Goal: Task Accomplishment & Management: Manage account settings

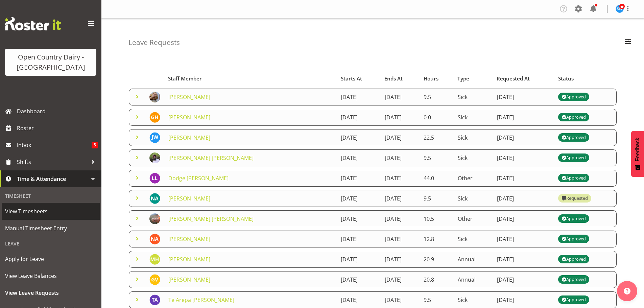
click at [29, 213] on span "View Timesheets" at bounding box center [50, 211] width 91 height 10
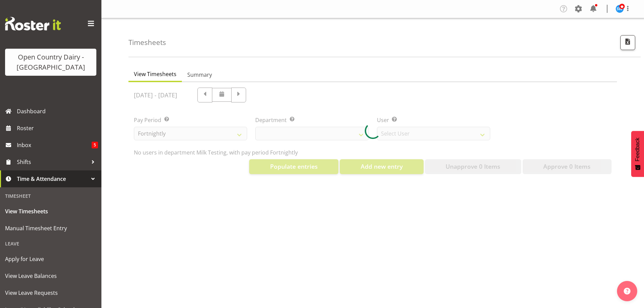
select select "733"
select select "7414"
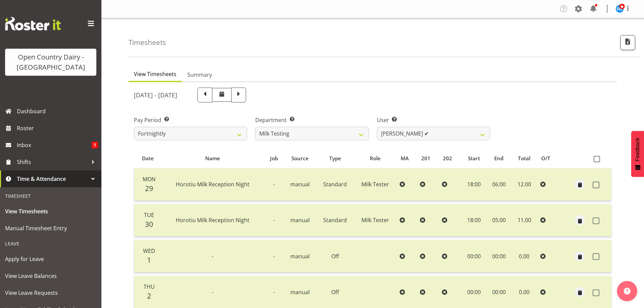
click at [243, 97] on span at bounding box center [238, 94] width 9 height 9
select select
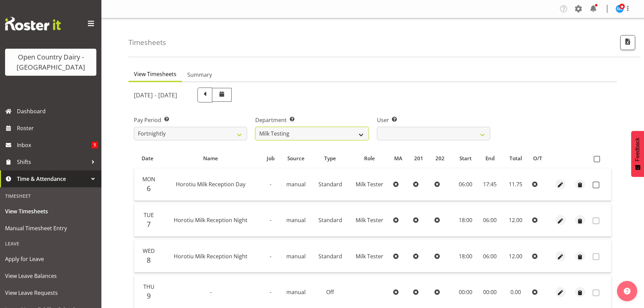
drag, startPoint x: 337, startPoint y: 132, endPoint x: 336, endPoint y: 136, distance: 4.7
click at [337, 132] on select "701 702 703 704 705 706 707 708 709 710 711 712 713 714 715 716 717 718 719 720" at bounding box center [311, 134] width 113 height 14
select select "758"
click at [255, 127] on select "701 702 703 704 705 706 707 708 709 710 711 712 713 714 715 716 717 718 719 720" at bounding box center [311, 134] width 113 height 14
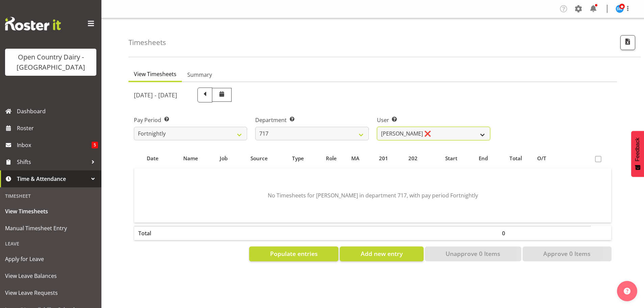
click at [387, 136] on select "Daryl Wrigley ❌ Dodge Lindsay Laing ❌ Eric Stothers ❌ Jeff Anderson ❌" at bounding box center [433, 134] width 113 height 14
select select "10284"
click at [377, 127] on select "Daryl Wrigley ❌ Dodge Lindsay Laing ❌ Eric Stothers ❌ Jeff Anderson ❌" at bounding box center [433, 134] width 113 height 14
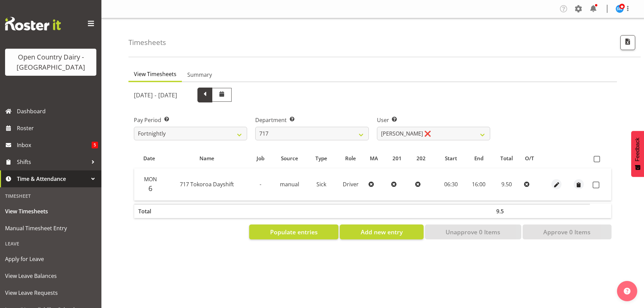
click at [209, 98] on span at bounding box center [204, 94] width 9 height 9
select select
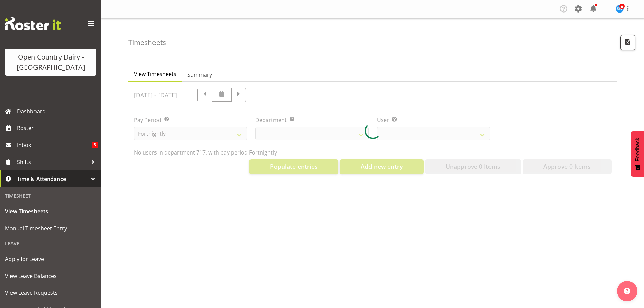
select select "758"
select select "10284"
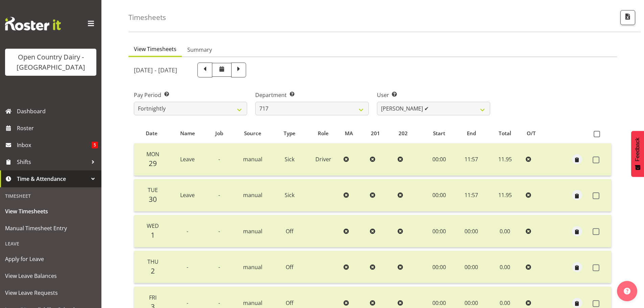
scroll to position [68, 0]
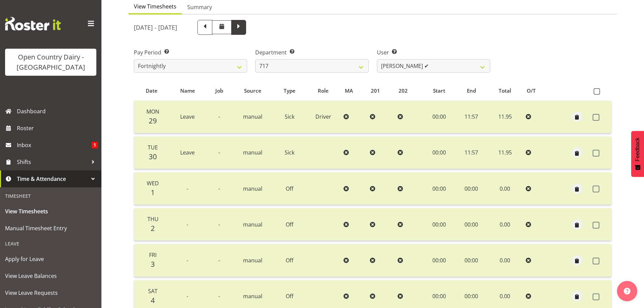
click at [243, 28] on span at bounding box center [238, 26] width 9 height 9
select select
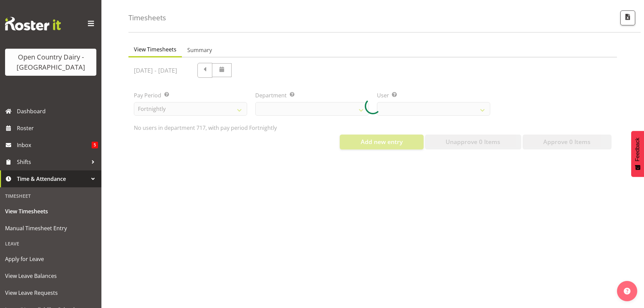
scroll to position [30, 0]
select select "758"
select select "10284"
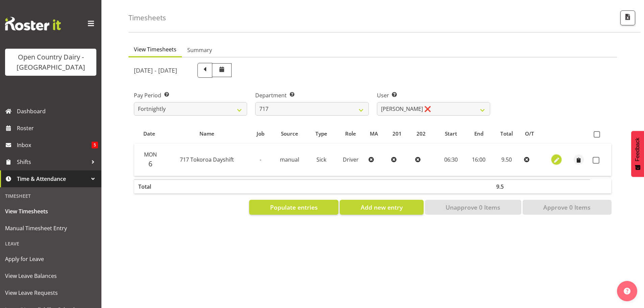
click at [556, 156] on span "button" at bounding box center [556, 160] width 8 height 8
select select "Sick"
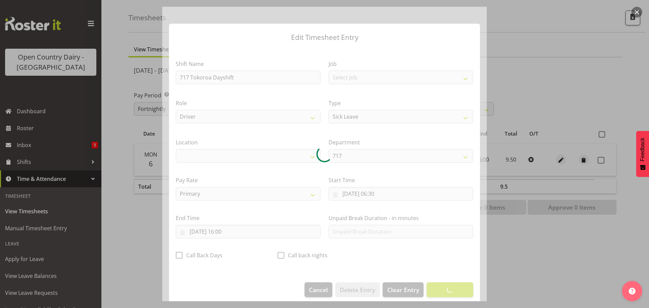
select select "1054"
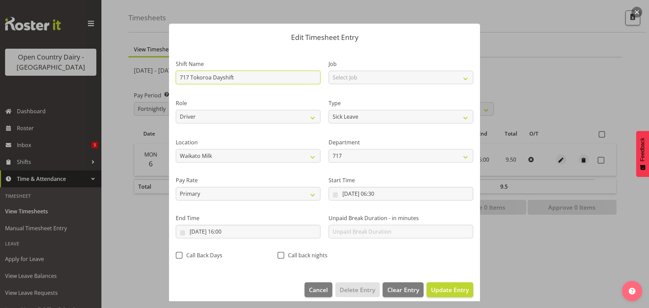
click at [240, 81] on input "717 Tokoroa Dayshift" at bounding box center [248, 78] width 145 height 14
drag, startPoint x: 240, startPoint y: 81, endPoint x: 127, endPoint y: 79, distance: 112.9
click at [127, 79] on div "Edit Timesheet Entry Shift Name 717 Tokoroa Dayshift Job Select Job Driver Driv…" at bounding box center [324, 154] width 649 height 308
type input "Leave"
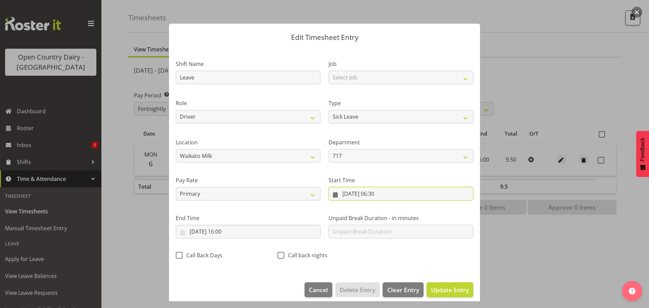
click at [362, 192] on input "06/10/2025, 06:30" at bounding box center [400, 194] width 145 height 14
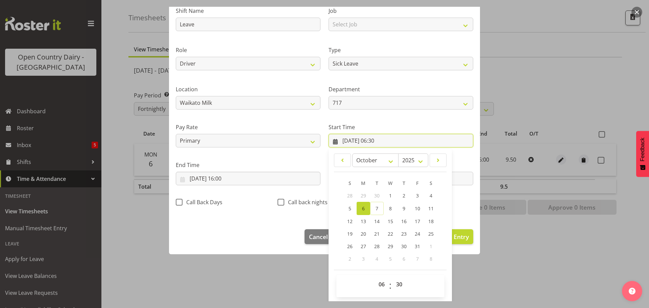
scroll to position [54, 0]
click at [379, 285] on select "00 01 02 03 04 05 06 07 08 09 10 11 12 13 14 15 16 17 18 19 20 21 22 23" at bounding box center [382, 284] width 15 height 14
select select "0"
click at [375, 277] on select "00 01 02 03 04 05 06 07 08 09 10 11 12 13 14 15 16 17 18 19 20 21 22 23" at bounding box center [382, 284] width 15 height 14
type input "06/10/2025, 00:30"
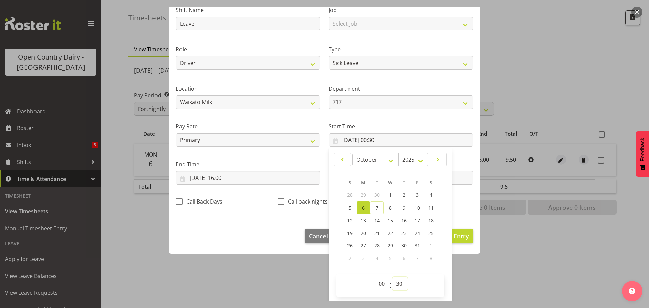
drag, startPoint x: 398, startPoint y: 283, endPoint x: 391, endPoint y: 277, distance: 8.9
click at [398, 283] on select "00 01 02 03 04 05 06 07 08 09 10 11 12 13 14 15 16 17 18 19 20 21 22 23 24 25 2…" at bounding box center [399, 284] width 15 height 14
click at [399, 284] on select "00 01 02 03 04 05 06 07 08 09 10 11 12 13 14 15 16 17 18 19 20 21 22 23 24 25 2…" at bounding box center [399, 284] width 15 height 14
select select "0"
click at [392, 277] on select "00 01 02 03 04 05 06 07 08 09 10 11 12 13 14 15 16 17 18 19 20 21 22 23 24 25 2…" at bounding box center [399, 284] width 15 height 14
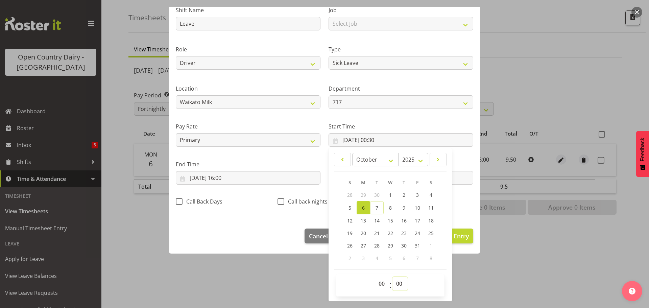
type input "06/10/2025, 00:00"
click at [219, 180] on input "06/10/2025, 16:00" at bounding box center [248, 178] width 145 height 14
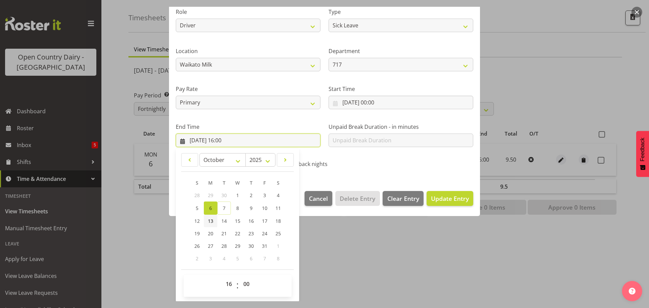
scroll to position [92, 0]
click at [225, 279] on select "00 01 02 03 04 05 06 07 08 09 10 11 12 13 14 15 16 17 18 19 20 21 22 23" at bounding box center [229, 284] width 15 height 14
select select "11"
click at [222, 277] on select "00 01 02 03 04 05 06 07 08 09 10 11 12 13 14 15 16 17 18 19 20 21 22 23" at bounding box center [229, 284] width 15 height 14
type input "06/10/2025, 11:00"
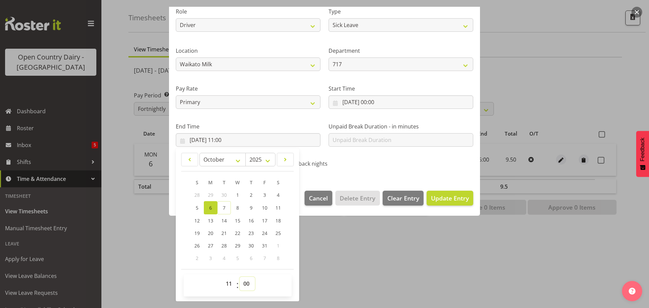
click at [244, 284] on select "00 01 02 03 04 05 06 07 08 09 10 11 12 13 14 15 16 17 18 19 20 21 22 23 24 25 2…" at bounding box center [247, 284] width 15 height 14
select select "57"
click at [240, 277] on select "00 01 02 03 04 05 06 07 08 09 10 11 12 13 14 15 16 17 18 19 20 21 22 23 24 25 2…" at bounding box center [247, 284] width 15 height 14
type input "06/10/2025, 11:57"
click at [440, 173] on section "Shift Name Leave Job Select Job Driver Driver supervisor Support Role Driver HS…" at bounding box center [324, 70] width 311 height 228
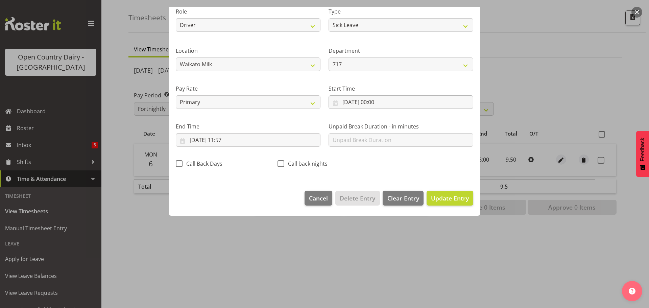
scroll to position [6, 0]
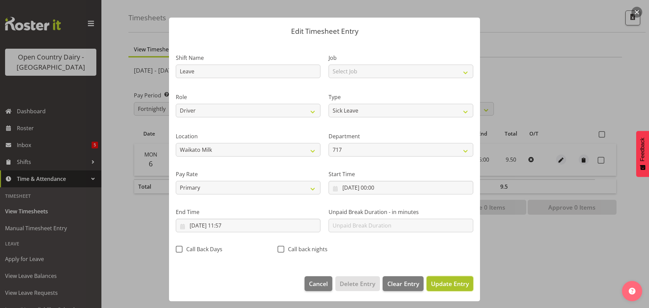
click at [433, 285] on span "Update Entry" at bounding box center [450, 283] width 38 height 8
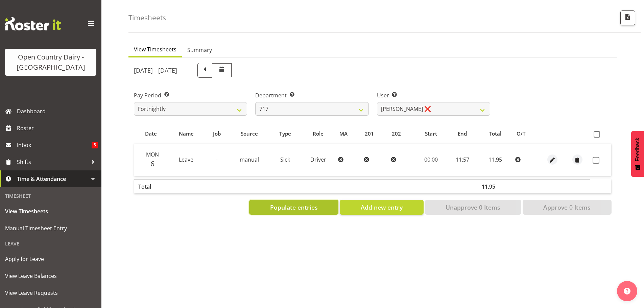
click at [293, 203] on span "Populate entries" at bounding box center [294, 207] width 48 height 9
click at [374, 203] on span "Add new entry" at bounding box center [381, 207] width 42 height 9
select select
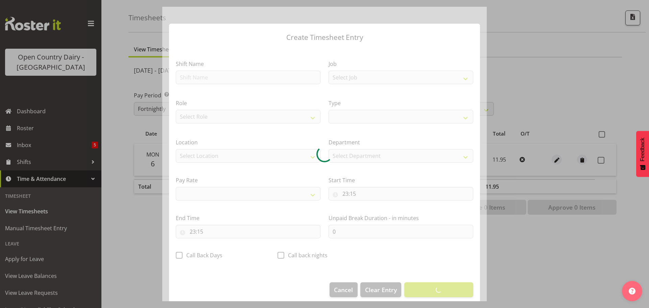
select select
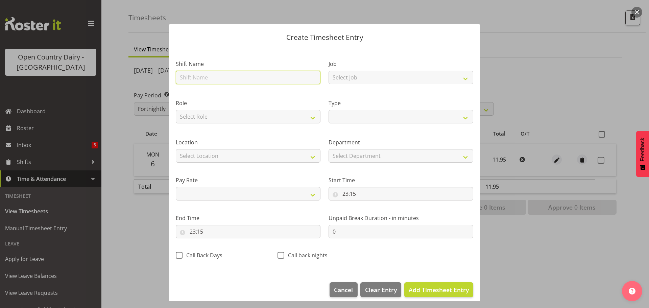
click at [236, 78] on input "text" at bounding box center [248, 78] width 145 height 14
type input "Leave"
select select
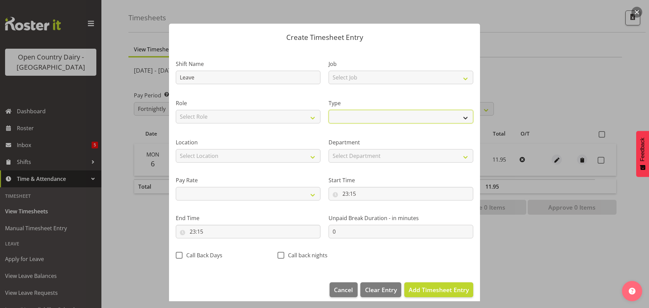
click at [350, 117] on select "Off Standard Public Holiday Public Holiday (Worked) Day In Lieu Annual Leave Si…" at bounding box center [400, 117] width 145 height 14
select select "Sick"
click at [328, 110] on select "Off Standard Public Holiday Public Holiday (Worked) Day In Lieu Annual Leave Si…" at bounding box center [400, 117] width 145 height 14
select select
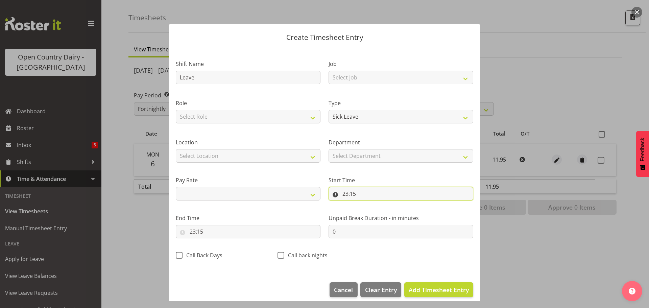
click at [349, 193] on input "23:15" at bounding box center [400, 194] width 145 height 14
click at [373, 210] on select "00 01 02 03 04 05 06 07 08 09 10 11 12 13 14 15 16 17 18 19 20 21 22 23" at bounding box center [374, 211] width 15 height 14
select select "0"
click at [367, 204] on select "00 01 02 03 04 05 06 07 08 09 10 11 12 13 14 15 16 17 18 19 20 21 22 23" at bounding box center [374, 211] width 15 height 14
select select
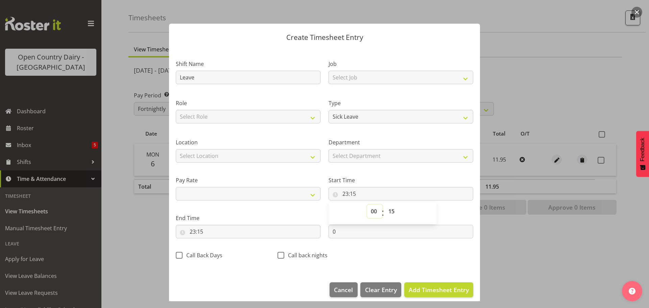
type input "00:15"
click at [390, 211] on select "00 01 02 03 04 05 06 07 08 09 10 11 12 13 14 15 16 17 18 19 20 21 22 23 24 25 2…" at bounding box center [391, 211] width 15 height 14
select select "0"
click at [384, 204] on select "00 01 02 03 04 05 06 07 08 09 10 11 12 13 14 15 16 17 18 19 20 21 22 23 24 25 2…" at bounding box center [391, 211] width 15 height 14
select select
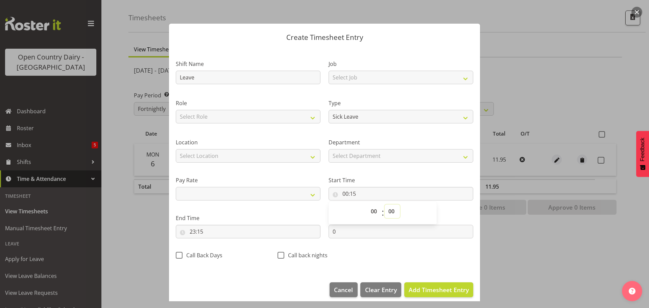
type input "00:00"
click at [201, 231] on input "23:15" at bounding box center [248, 232] width 145 height 14
drag, startPoint x: 224, startPoint y: 248, endPoint x: 216, endPoint y: 242, distance: 10.3
click at [224, 248] on select "00 01 02 03 04 05 06 07 08 09 10 11 12 13 14 15 16 17 18 19 20 21 22 23" at bounding box center [221, 249] width 15 height 14
select select "0"
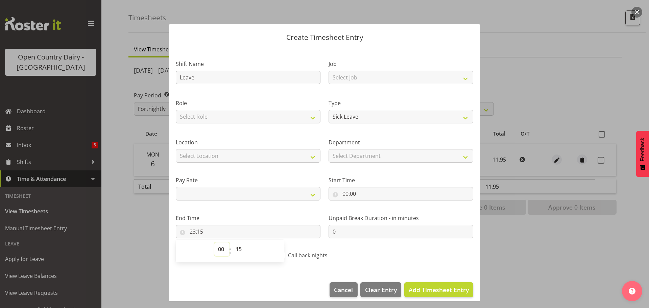
click at [214, 242] on select "00 01 02 03 04 05 06 07 08 09 10 11 12 13 14 15 16 17 18 19 20 21 22 23" at bounding box center [221, 249] width 15 height 14
select select
type input "00:15"
click at [236, 251] on select "00 01 02 03 04 05 06 07 08 09 10 11 12 13 14 15 16 17 18 19 20 21 22 23 24 25 2…" at bounding box center [239, 249] width 15 height 14
select select "0"
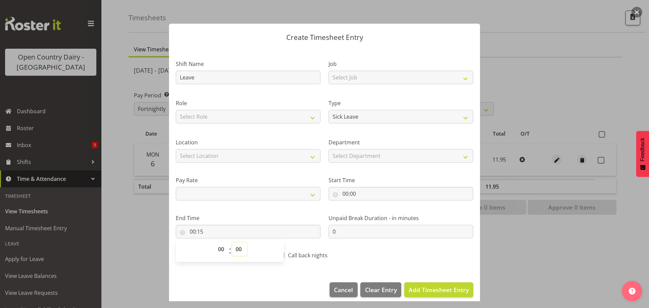
click at [232, 242] on select "00 01 02 03 04 05 06 07 08 09 10 11 12 13 14 15 16 17 18 19 20 21 22 23 24 25 2…" at bounding box center [239, 249] width 15 height 14
select select
type input "00:00"
click at [220, 251] on select "00 01 02 03 04 05 06 07 08 09 10 11 12 13 14 15 16 17 18 19 20 21 22 23" at bounding box center [221, 249] width 15 height 14
select select "11"
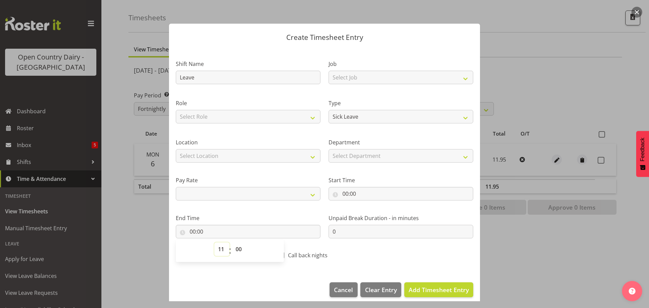
click at [214, 242] on select "00 01 02 03 04 05 06 07 08 09 10 11 12 13 14 15 16 17 18 19 20 21 22 23" at bounding box center [221, 249] width 15 height 14
select select
type input "11:00"
drag, startPoint x: 238, startPoint y: 248, endPoint x: 240, endPoint y: 243, distance: 5.3
click at [238, 248] on select "00 01 02 03 04 05 06 07 08 09 10 11 12 13 14 15 16 17 18 19 20 21 22 23 24 25 2…" at bounding box center [239, 249] width 15 height 14
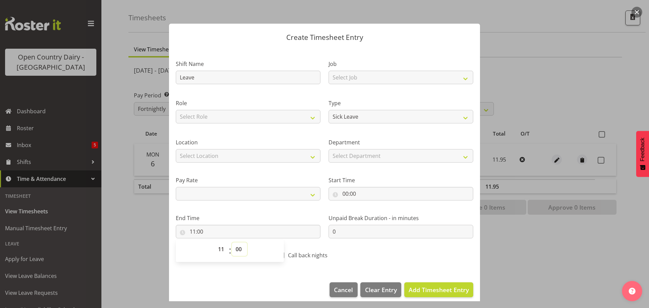
select select "57"
click at [232, 242] on select "00 01 02 03 04 05 06 07 08 09 10 11 12 13 14 15 16 17 18 19 20 21 22 23 24 25 2…" at bounding box center [239, 249] width 15 height 14
select select
type input "11:57"
click at [422, 289] on span "Add Timesheet Entry" at bounding box center [438, 289] width 60 height 8
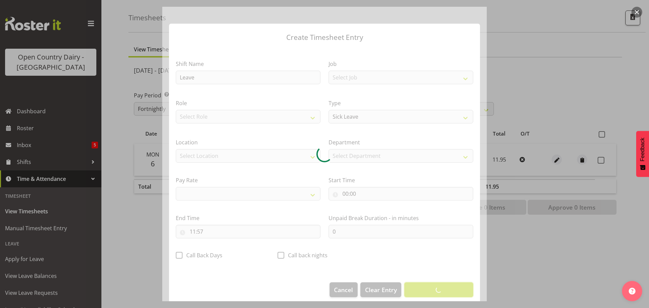
select select
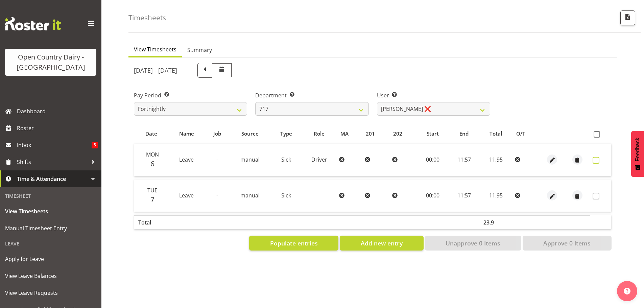
click at [599, 157] on label at bounding box center [597, 160] width 10 height 7
checkbox input "true"
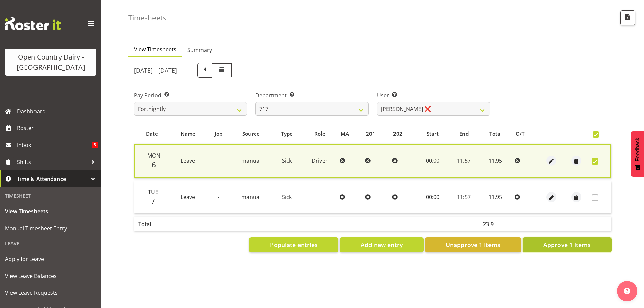
click at [566, 240] on span "Approve 1 Items" at bounding box center [566, 244] width 47 height 9
checkbox input "false"
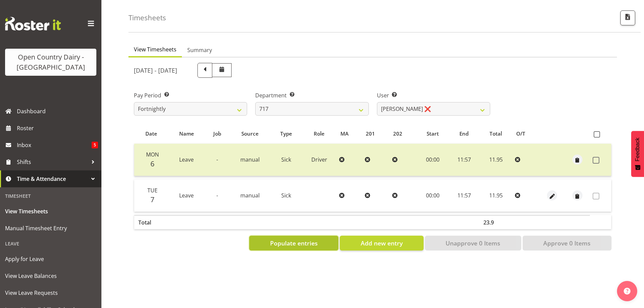
click at [317, 241] on span "Populate entries" at bounding box center [294, 243] width 48 height 9
click at [363, 239] on span "Add new entry" at bounding box center [381, 243] width 42 height 9
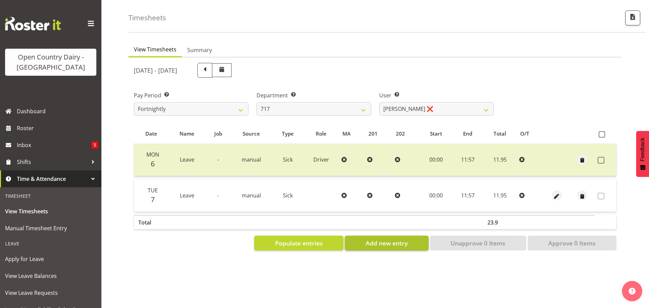
select select
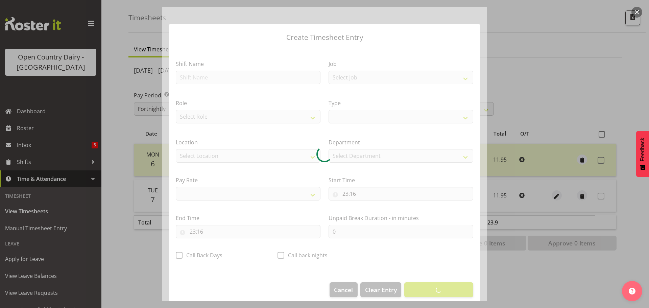
select select
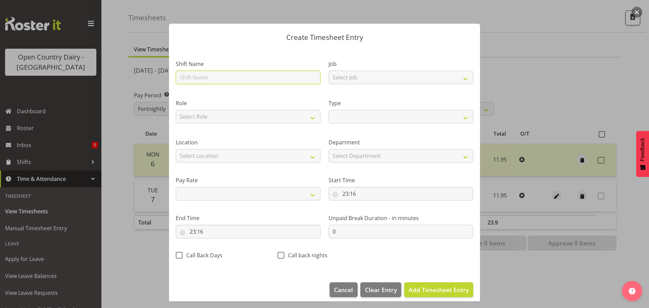
click at [243, 79] on input "text" at bounding box center [248, 78] width 145 height 14
type input "Leave"
select select
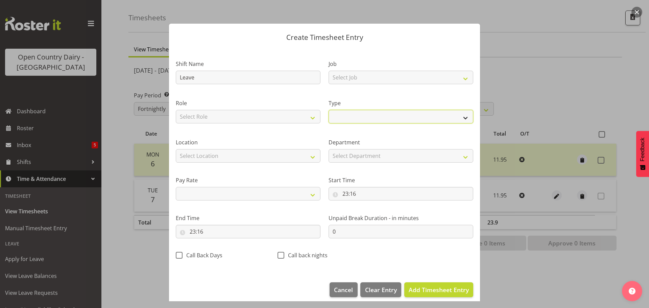
click at [333, 115] on select "Off Standard Public Holiday Public Holiday (Worked) Day In Lieu Annual Leave Si…" at bounding box center [400, 117] width 145 height 14
select select "Sick"
click at [328, 110] on select "Off Standard Public Holiday Public Holiday (Worked) Day In Lieu Annual Leave Si…" at bounding box center [400, 117] width 145 height 14
select select
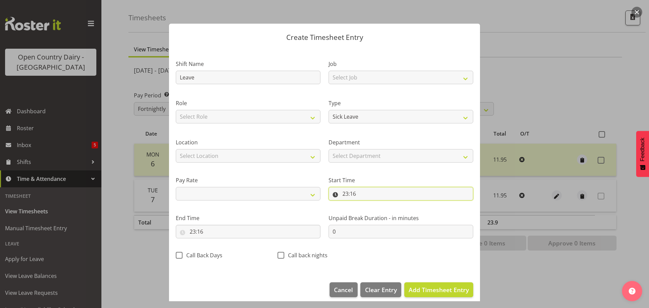
click at [350, 195] on input "23:16" at bounding box center [400, 194] width 145 height 14
click at [368, 207] on select "00 01 02 03 04 05 06 07 08 09 10 11 12 13 14 15 16 17 18 19 20 21 22 23" at bounding box center [374, 211] width 15 height 14
select select "0"
click at [367, 204] on select "00 01 02 03 04 05 06 07 08 09 10 11 12 13 14 15 16 17 18 19 20 21 22 23" at bounding box center [374, 211] width 15 height 14
select select
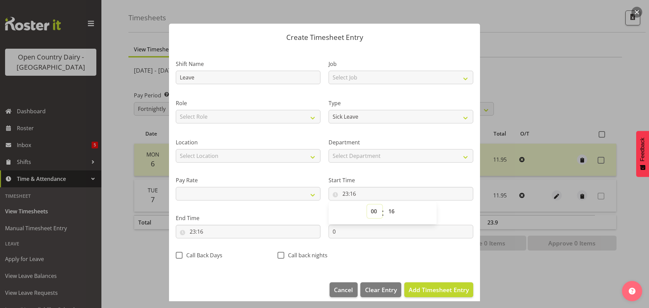
type input "00:16"
drag, startPoint x: 387, startPoint y: 211, endPoint x: 387, endPoint y: 208, distance: 3.4
click at [387, 211] on select "00 01 02 03 04 05 06 07 08 09 10 11 12 13 14 15 16 17 18 19 20 21 22 23 24 25 2…" at bounding box center [391, 211] width 15 height 14
drag, startPoint x: 389, startPoint y: 212, endPoint x: 385, endPoint y: 205, distance: 7.3
click at [389, 212] on select "00 01 02 03 04 05 06 07 08 09 10 11 12 13 14 15 16 17 18 19 20 21 22 23 24 25 2…" at bounding box center [391, 211] width 15 height 14
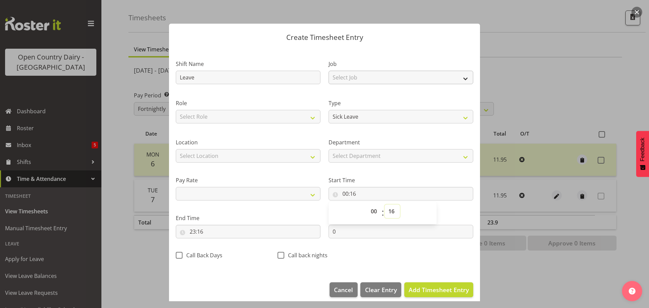
select select "0"
click at [384, 204] on select "00 01 02 03 04 05 06 07 08 09 10 11 12 13 14 15 16 17 18 19 20 21 22 23 24 25 2…" at bounding box center [391, 211] width 15 height 14
select select
type input "00:00"
click at [202, 228] on input "23:16" at bounding box center [248, 232] width 145 height 14
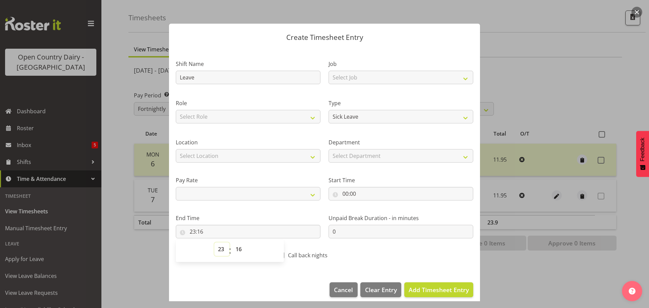
click at [216, 249] on select "00 01 02 03 04 05 06 07 08 09 10 11 12 13 14 15 16 17 18 19 20 21 22 23" at bounding box center [221, 249] width 15 height 14
select select "11"
click at [214, 242] on select "00 01 02 03 04 05 06 07 08 09 10 11 12 13 14 15 16 17 18 19 20 21 22 23" at bounding box center [221, 249] width 15 height 14
select select
type input "11:16"
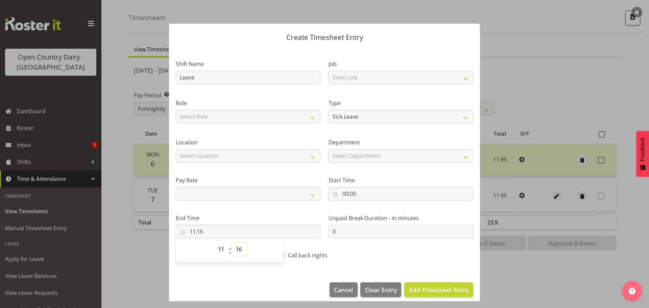
click at [244, 253] on select "00 01 02 03 04 05 06 07 08 09 10 11 12 13 14 15 16 17 18 19 20 21 22 23 24 25 2…" at bounding box center [239, 249] width 15 height 14
select select "57"
click at [232, 242] on select "00 01 02 03 04 05 06 07 08 09 10 11 12 13 14 15 16 17 18 19 20 21 22 23 24 25 2…" at bounding box center [239, 249] width 15 height 14
select select
type input "11:57"
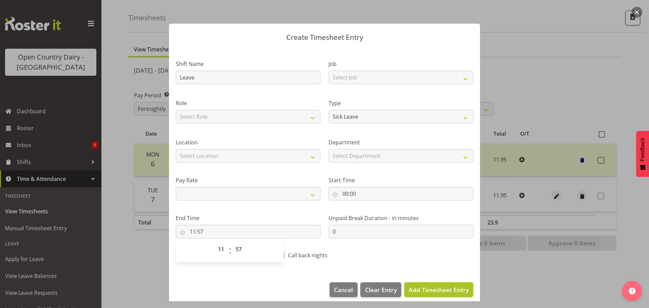
click at [424, 292] on span "Add Timesheet Entry" at bounding box center [438, 289] width 60 height 8
select select
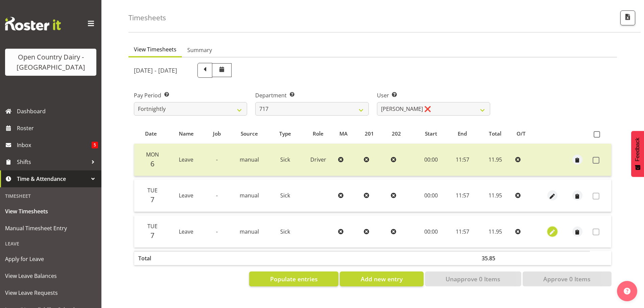
click at [550, 229] on span "button" at bounding box center [552, 232] width 8 height 8
select select "Sick"
select select "9"
select select "2025"
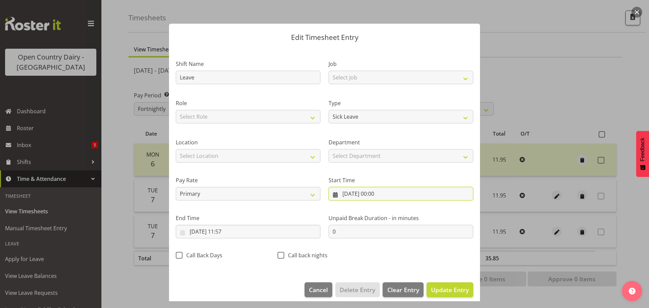
click at [354, 198] on input "07/10/2025, 00:00" at bounding box center [400, 194] width 145 height 14
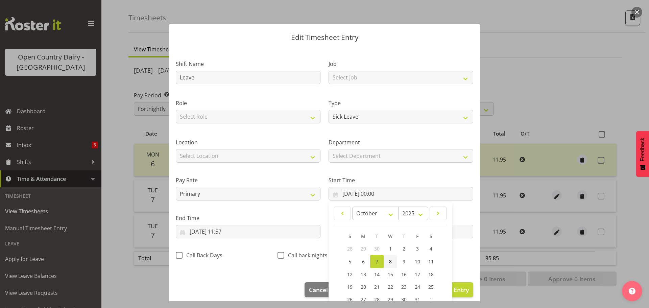
click at [390, 264] on link "8" at bounding box center [390, 261] width 14 height 13
type input "08/10/2025, 00:00"
click at [210, 227] on input "07/10/2025, 11:57" at bounding box center [248, 232] width 145 height 14
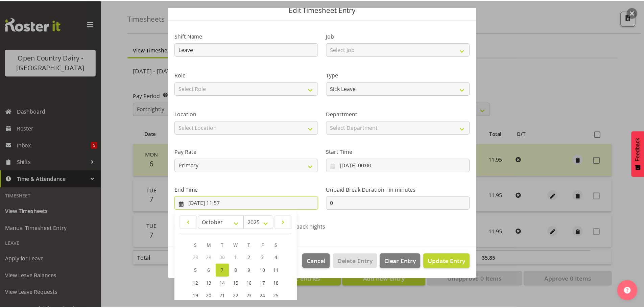
scroll to position [68, 0]
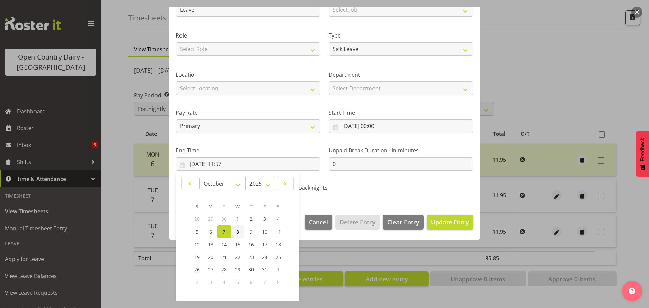
click at [238, 229] on span "8" at bounding box center [237, 231] width 3 height 6
type input "08/10/2025, 11:57"
click at [431, 221] on span "Update Entry" at bounding box center [450, 222] width 38 height 8
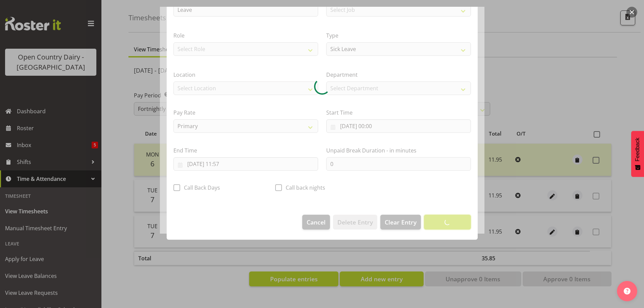
scroll to position [6, 0]
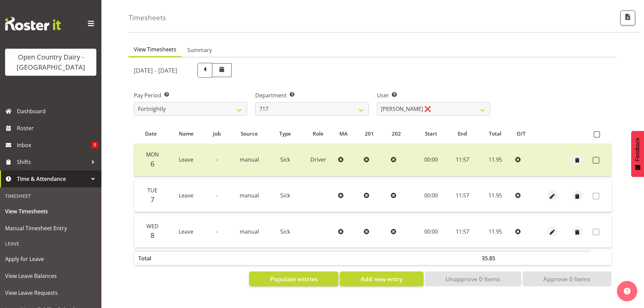
click at [509, 103] on div "Pay Period Select which pay period you would like to view. Fortnightly Departme…" at bounding box center [373, 101] width 486 height 38
click at [291, 104] on select "701 702 703 704 705 706 707 708 709 710 711 712 713 714 715 716 717 718 719 720" at bounding box center [311, 109] width 113 height 14
select select "805"
click at [255, 102] on select "701 702 703 704 705 706 707 708 709 710 711 712 713 714 715 716 717 718 719 720" at bounding box center [311, 109] width 113 height 14
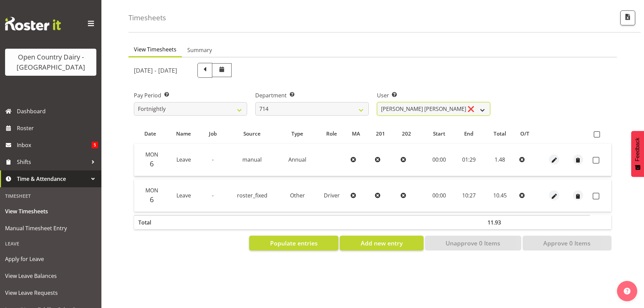
click at [467, 106] on select "Fraser Stephens ❌ Nev Brewster ❌ Stephen Parsons ❌ Tom Gaelic ❌" at bounding box center [433, 109] width 113 height 14
click at [377, 102] on select "Fraser Stephens ❌ Nev Brewster ❌ Stephen Parsons ❌ Tom Gaelic ❌" at bounding box center [433, 109] width 113 height 14
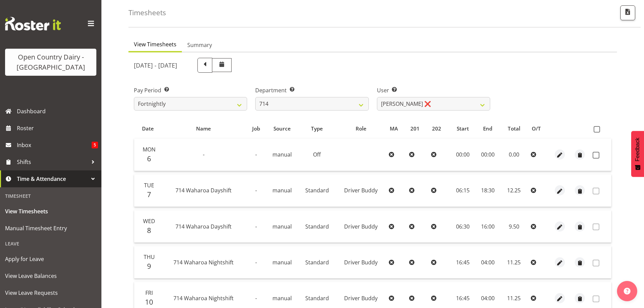
click at [434, 106] on div "October 6th - October 12th 2025 Pay Period Select which pay period you would li…" at bounding box center [372, 239] width 477 height 371
click at [413, 109] on select "Fraser Stephens ❌ Nev Brewster ❌ Stephen Parsons ❌ Tom Gaelic ❌" at bounding box center [433, 104] width 113 height 14
select select "10323"
click at [377, 97] on select "Fraser Stephens ❌ Nev Brewster ❌ Stephen Parsons ❌ Tom Gaelic ❌" at bounding box center [433, 104] width 113 height 14
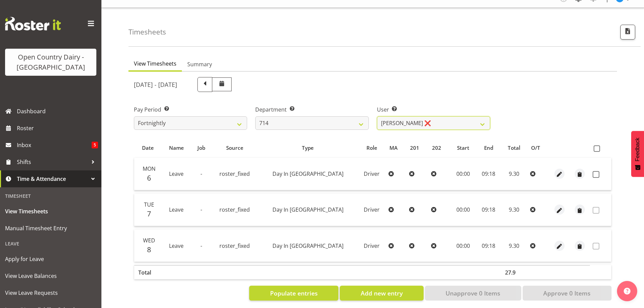
scroll to position [0, 0]
